Goal: Task Accomplishment & Management: Manage account settings

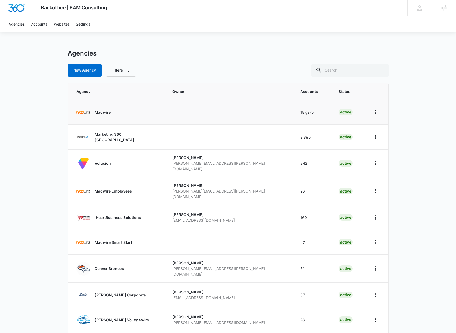
click at [95, 113] on p "Madwire" at bounding box center [103, 113] width 16 height 6
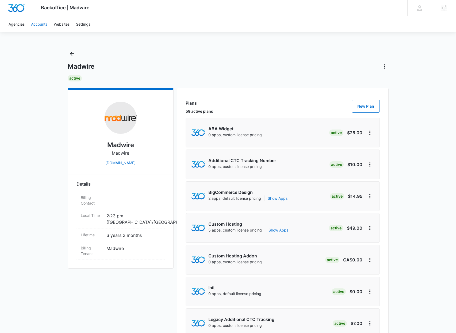
click at [43, 24] on link "Accounts" at bounding box center [39, 24] width 23 height 16
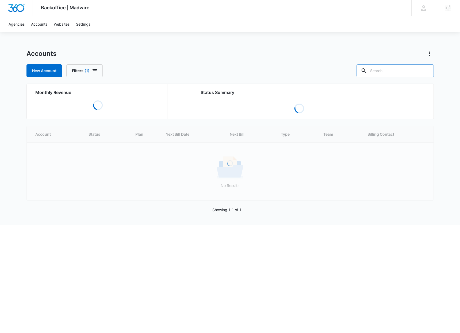
click at [397, 72] on input "text" at bounding box center [394, 70] width 77 height 13
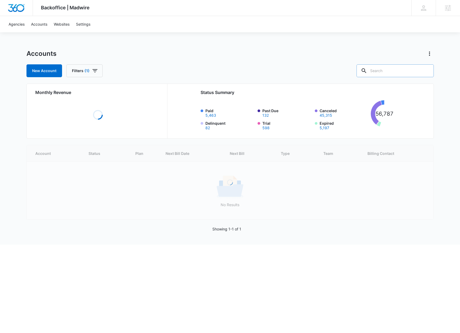
type input "Q"
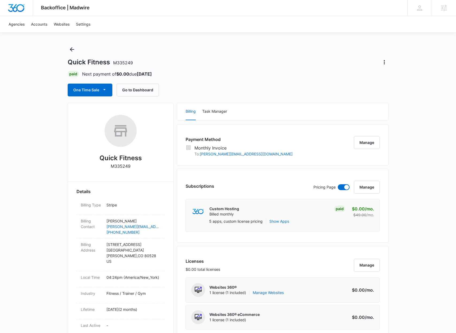
scroll to position [17, 0]
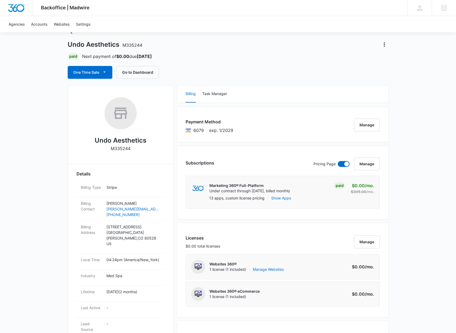
scroll to position [24, 0]
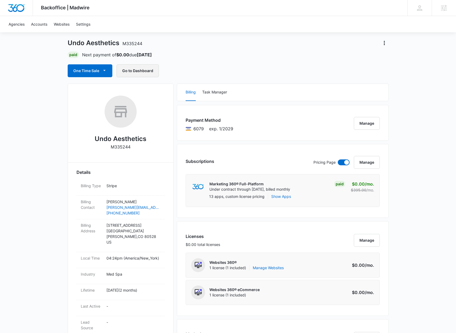
click at [149, 72] on button "Go to Dashboard" at bounding box center [138, 70] width 42 height 13
click at [370, 128] on button "Manage" at bounding box center [367, 123] width 26 height 13
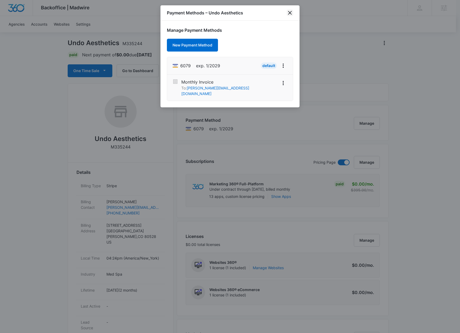
click at [290, 12] on icon "close" at bounding box center [290, 13] width 4 height 4
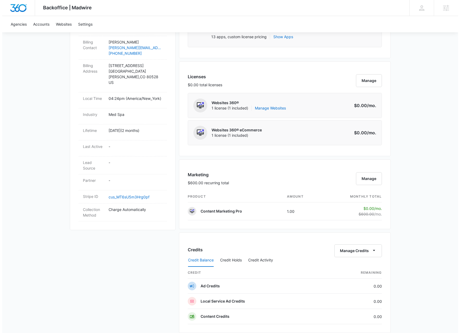
scroll to position [214, 0]
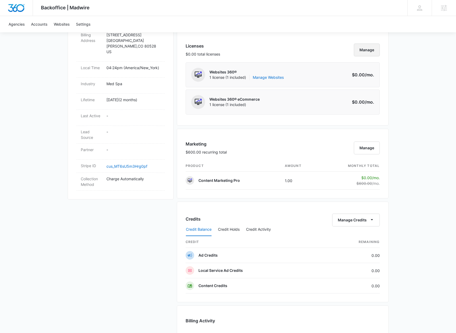
click at [366, 53] on button "Manage" at bounding box center [367, 50] width 26 height 13
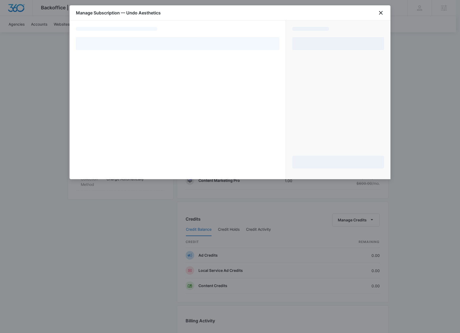
select select "pm_1R4QgIA4n8RTgNjUIhuJsPQ1"
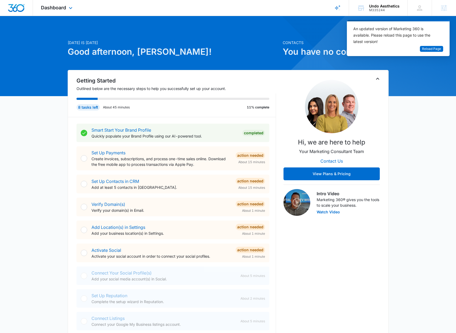
click at [67, 6] on div "Dashboard Apps Reputation Websites Forms CRM Email Social Shop Payments POS Con…" at bounding box center [57, 8] width 49 height 16
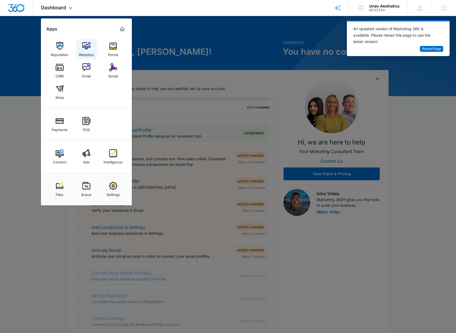
click at [86, 44] on img at bounding box center [86, 46] width 8 height 8
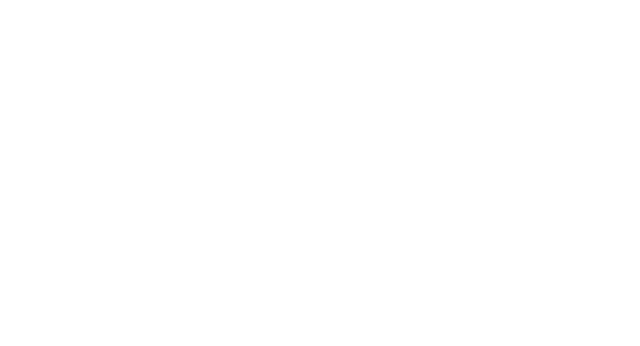
click at [0, 0] on input "text" at bounding box center [0, 0] width 0 height 0
type input "richard.mayor@madwire.com"
click at [0, 0] on div "Sign in to your Marketing 360® account richard.mayor@madwire.com Forgot Passwor…" at bounding box center [0, 0] width 0 height 0
click at [0, 0] on input "Sign In" at bounding box center [0, 0] width 0 height 0
